Goal: Check status: Check status

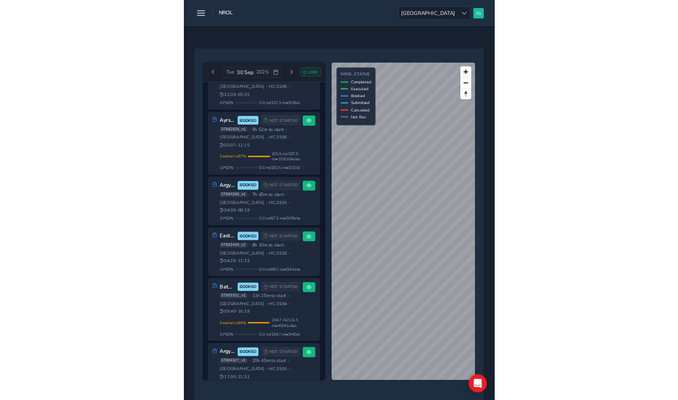
scroll to position [174, 0]
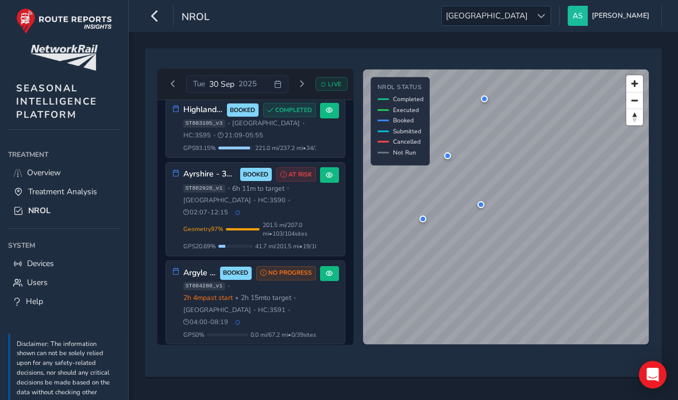
click at [190, 145] on span "GPS 93.15 %" at bounding box center [199, 148] width 33 height 9
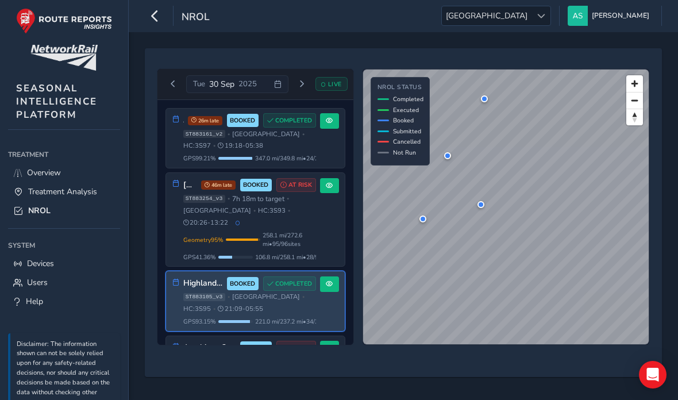
scroll to position [0, 0]
click at [187, 163] on span "GPS 99.21 %" at bounding box center [199, 158] width 33 height 9
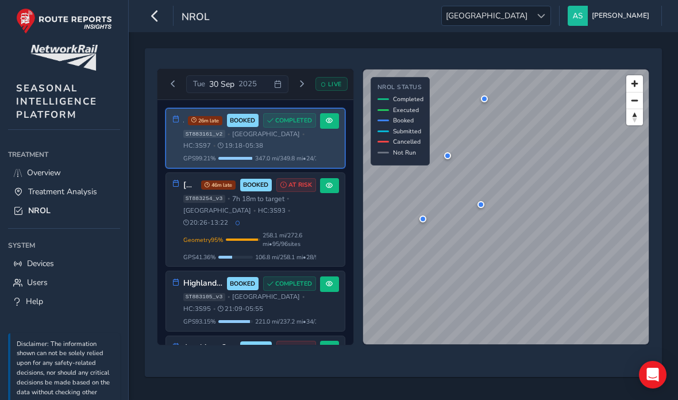
click at [331, 114] on button at bounding box center [329, 121] width 19 height 16
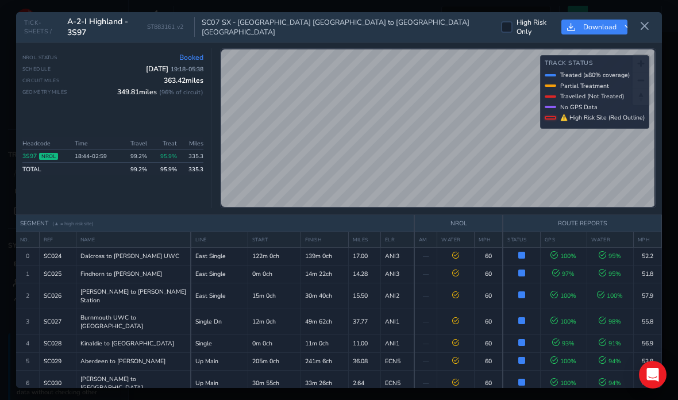
click at [471, 17] on button at bounding box center [645, 26] width 18 height 19
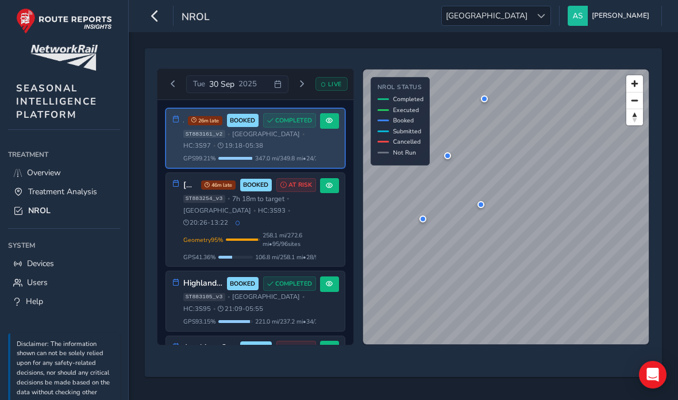
click at [326, 189] on span at bounding box center [329, 185] width 7 height 7
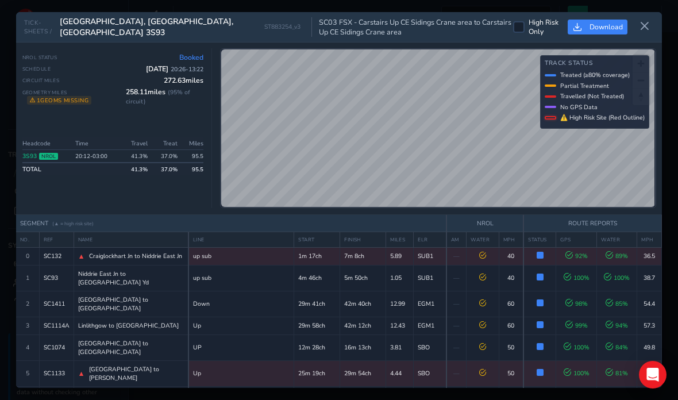
click at [471, 17] on button at bounding box center [645, 26] width 18 height 19
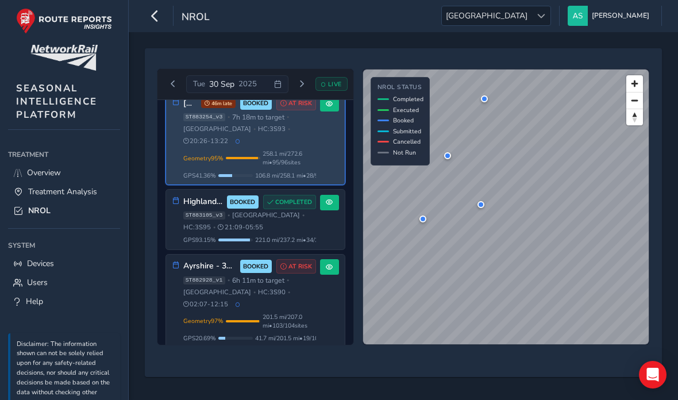
scroll to position [97, 0]
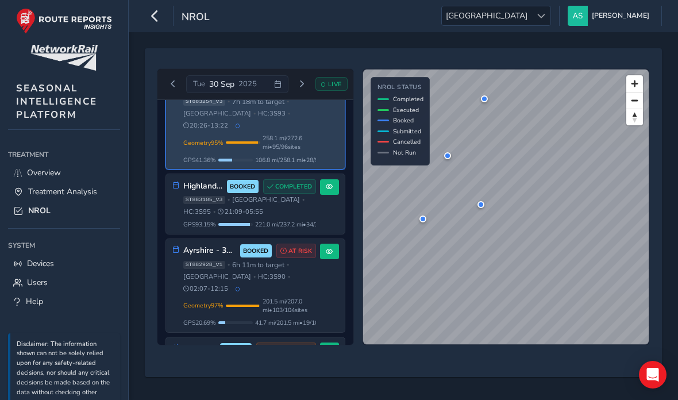
click at [302, 220] on span "221.0 mi / 237.2 mi • 34 / 36 sites" at bounding box center [294, 224] width 79 height 9
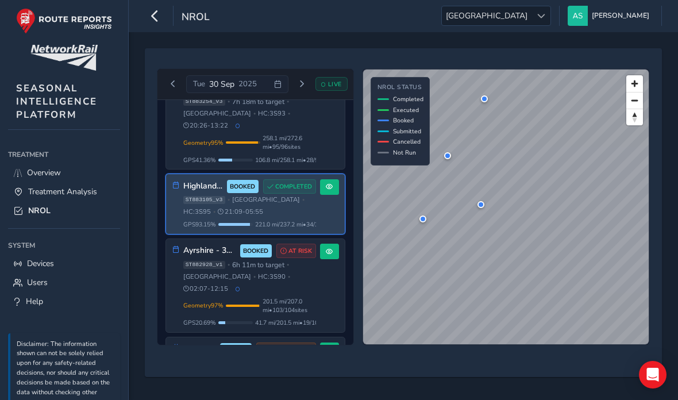
click at [331, 186] on span at bounding box center [329, 186] width 7 height 7
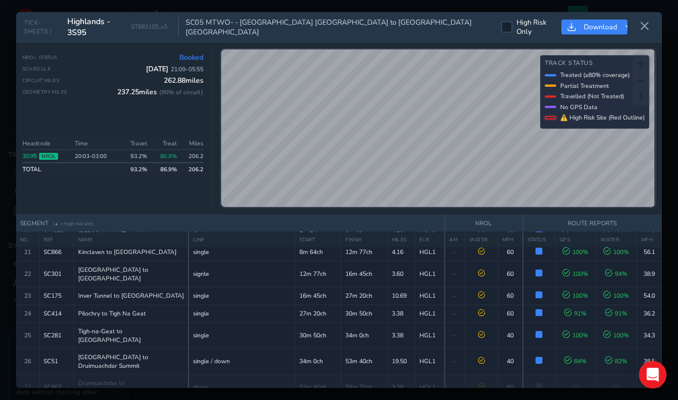
scroll to position [459, 0]
click at [471, 17] on button at bounding box center [645, 26] width 18 height 19
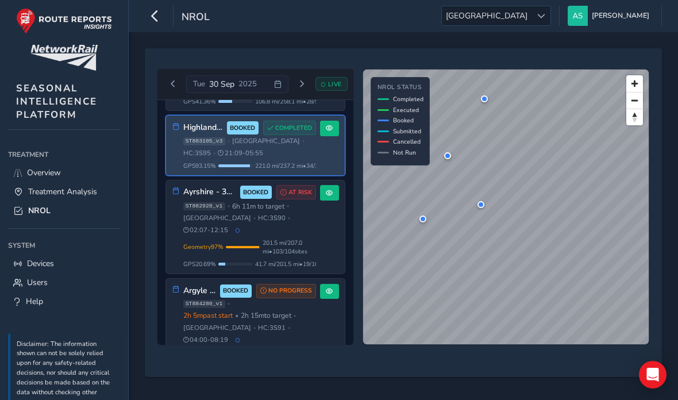
scroll to position [156, 0]
click at [293, 239] on span "201.5 mi / 207.0 mi • 103 / 104 sites" at bounding box center [289, 247] width 53 height 17
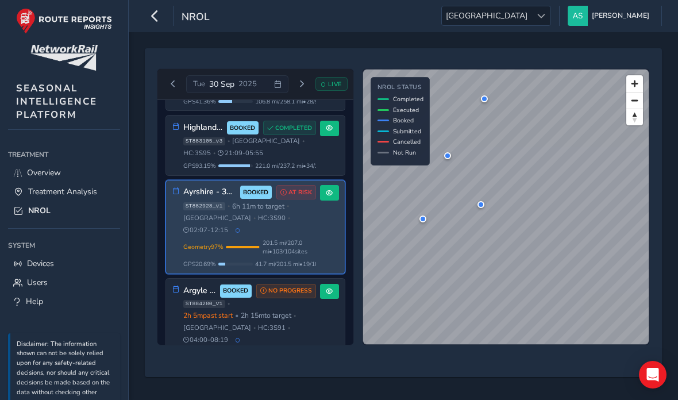
click at [328, 197] on button at bounding box center [329, 193] width 19 height 16
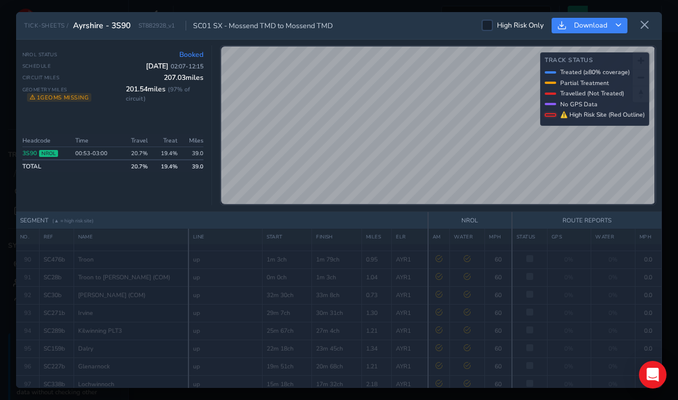
scroll to position [1734, 0]
click at [471, 20] on icon at bounding box center [645, 25] width 10 height 10
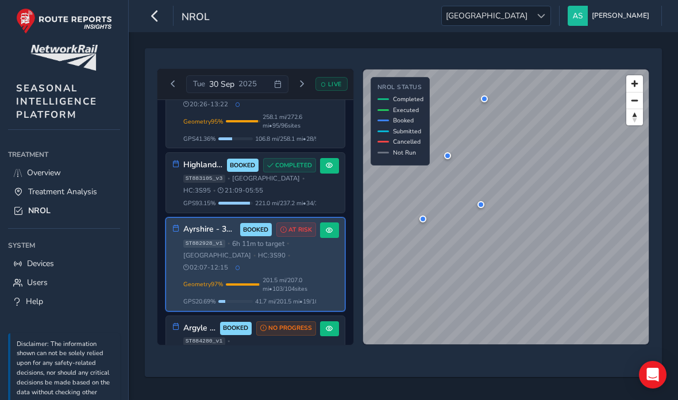
scroll to position [137, 0]
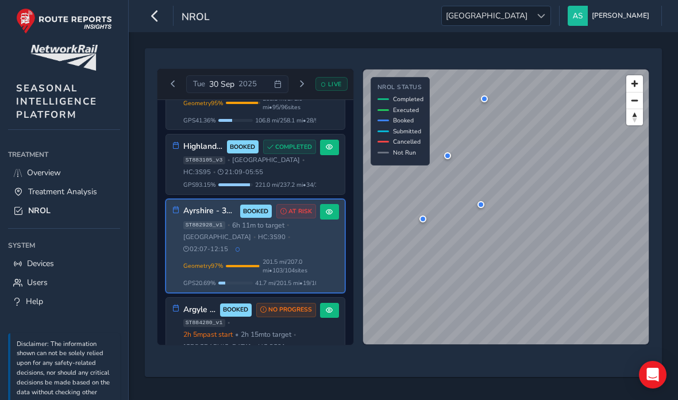
click at [306, 336] on div "ST884280_v1 • 2h 5m past start • 2h 15m to target • [GEOGRAPHIC_DATA] • HC: 3S9…" at bounding box center [249, 341] width 133 height 44
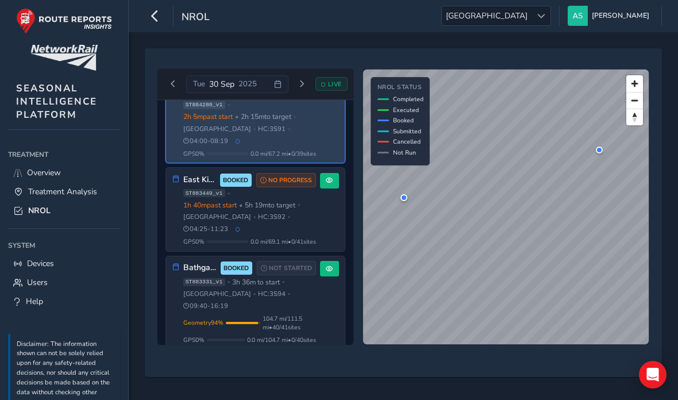
scroll to position [355, 0]
click at [310, 335] on span "0.0 mi / 104.7 mi • 0 / 40 sites" at bounding box center [281, 339] width 69 height 9
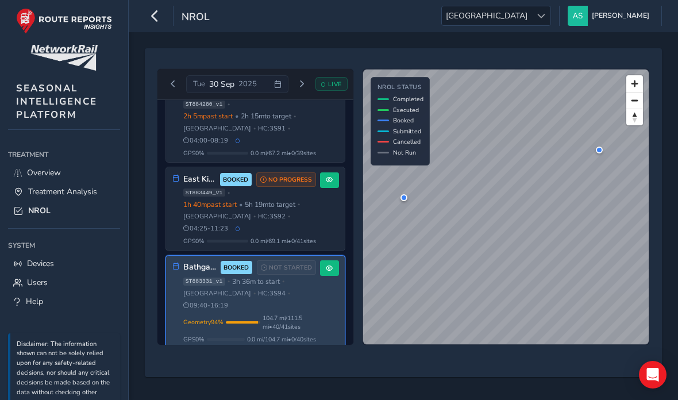
click at [319, 192] on div "East Kilbride and [PERSON_NAME] BOOKED NO PROGRESS ST883449_v1 • 1h 40m past st…" at bounding box center [255, 208] width 179 height 83
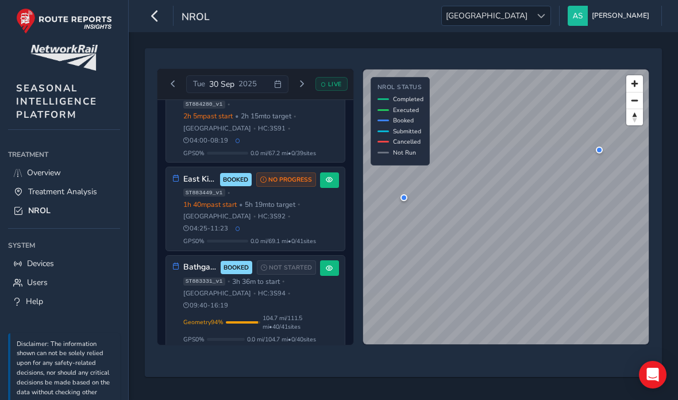
click at [32, 175] on span "Overview" at bounding box center [44, 172] width 34 height 11
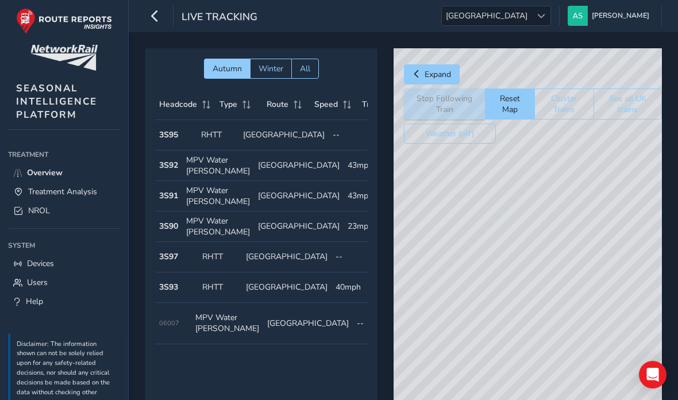
click at [471, 276] on div "© Mapbox © OpenStreetMap Improve this map" at bounding box center [528, 248] width 268 height 401
click at [29, 220] on link "NROL" at bounding box center [64, 210] width 112 height 19
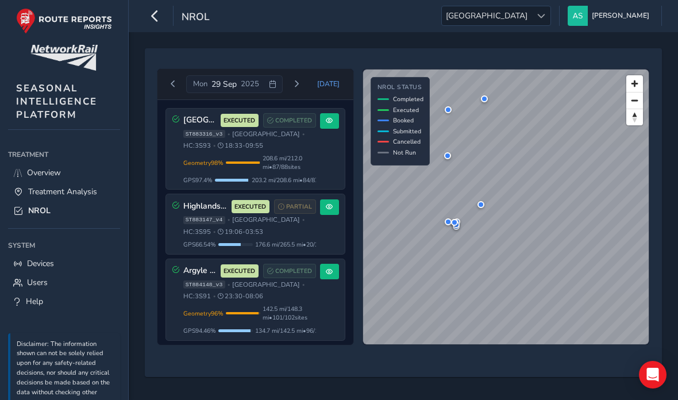
click at [325, 92] on button "[DATE]" at bounding box center [329, 83] width 38 height 17
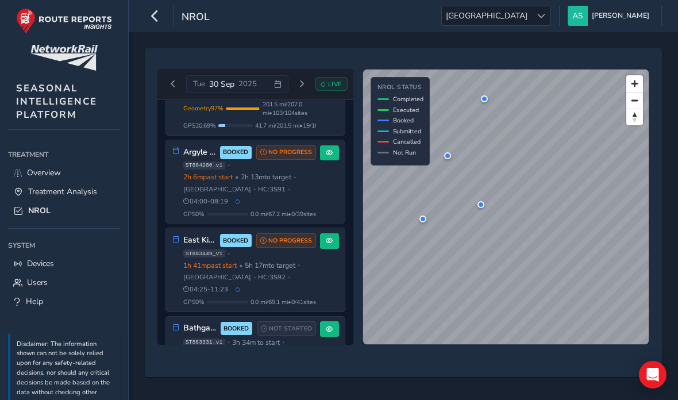
scroll to position [295, 0]
